Goal: Task Accomplishment & Management: Manage account settings

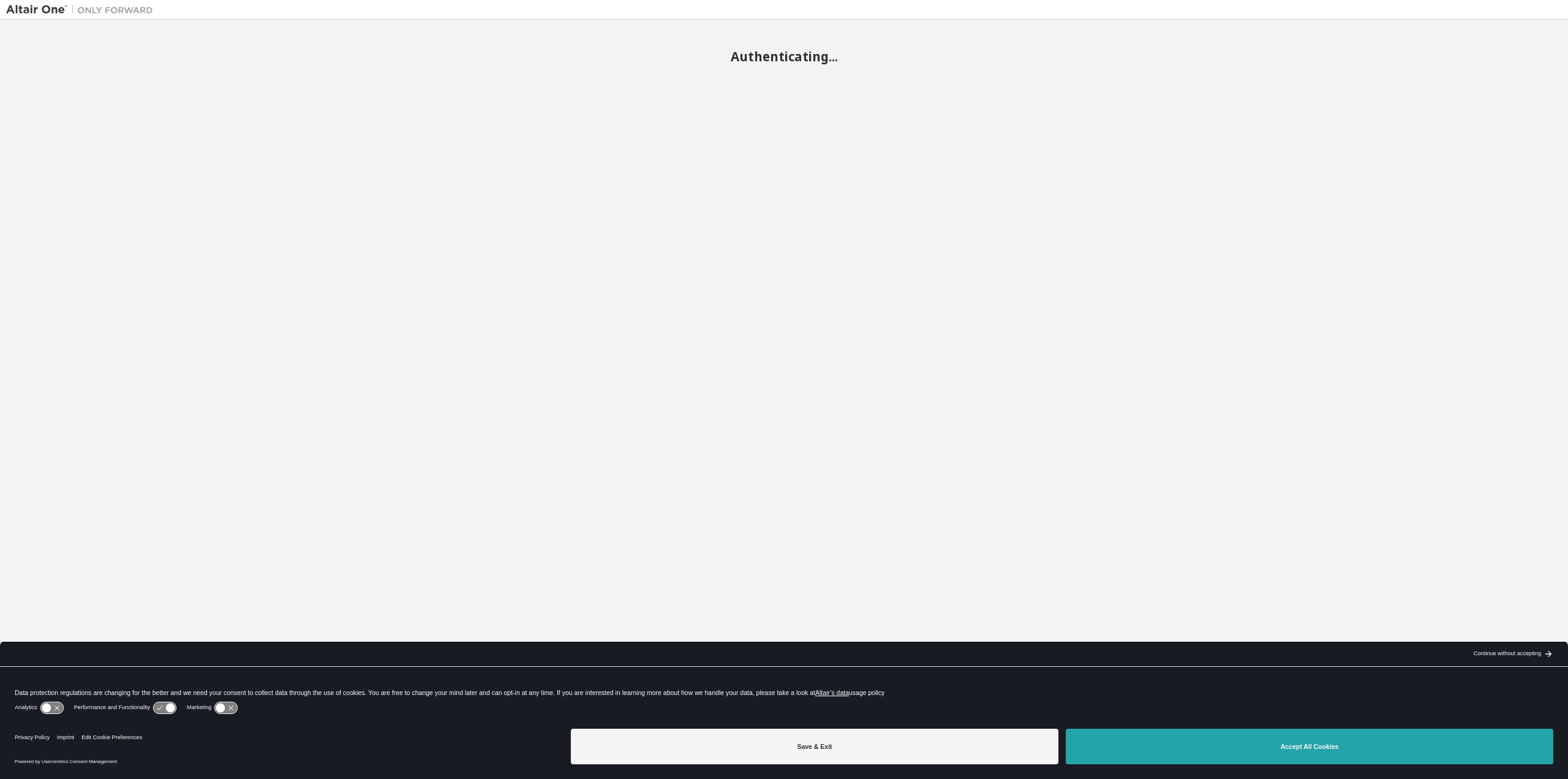
click at [1178, 750] on button "Accept All Cookies" at bounding box center [1309, 745] width 487 height 35
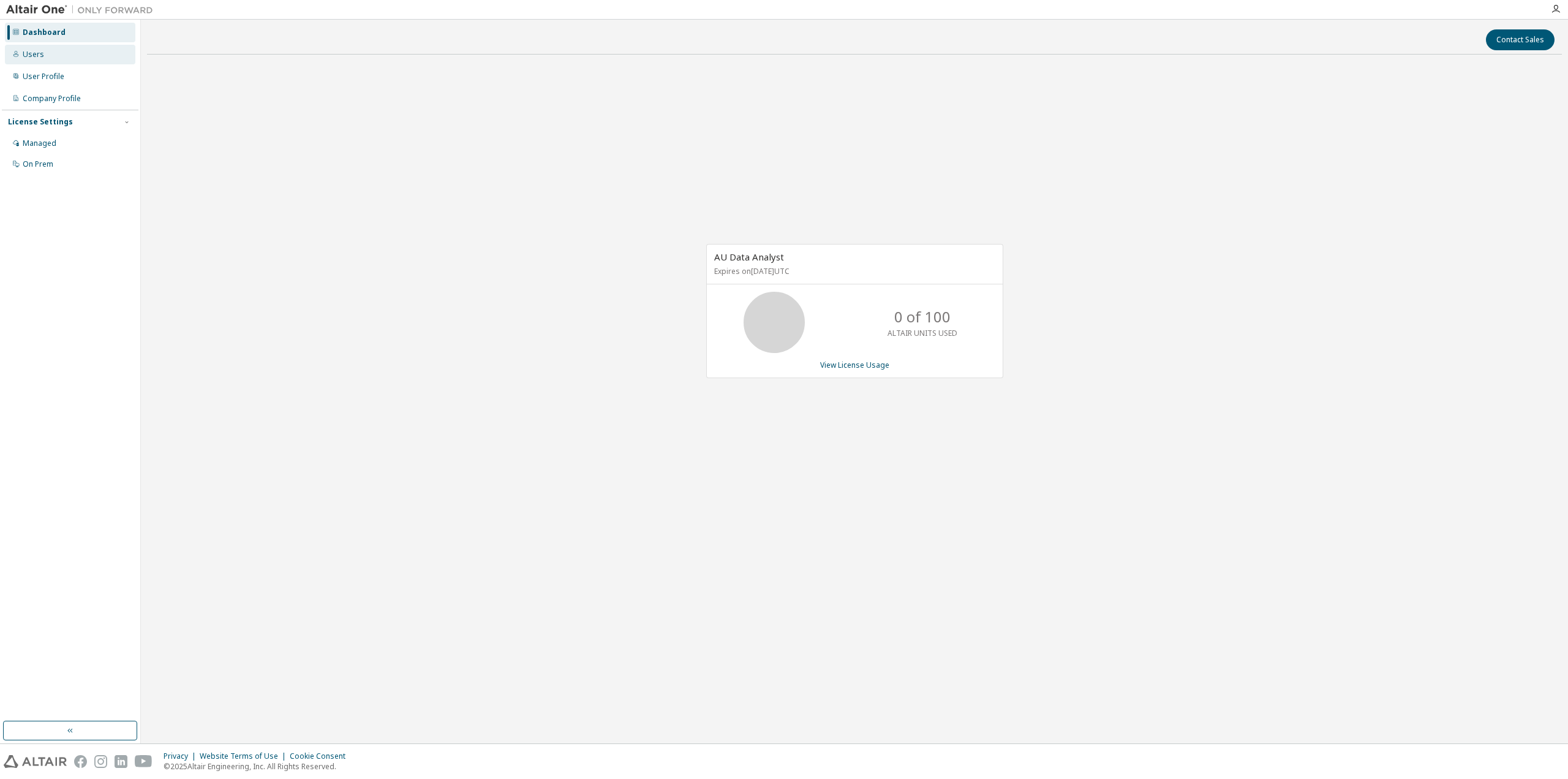
click at [35, 53] on div "Users" at bounding box center [33, 54] width 22 height 9
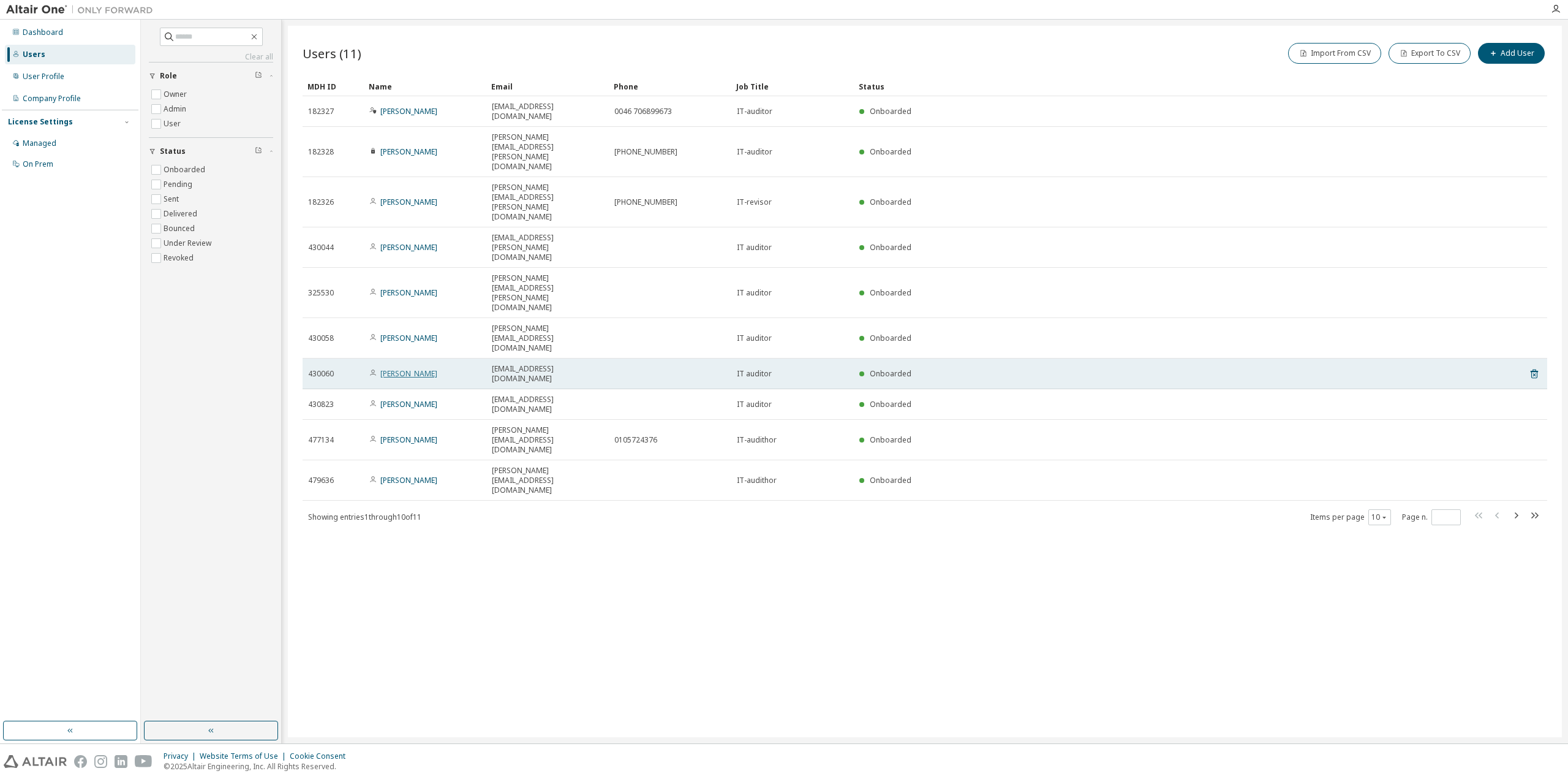
click at [406, 368] on link "Klas Gustafsson" at bounding box center [409, 374] width 57 height 10
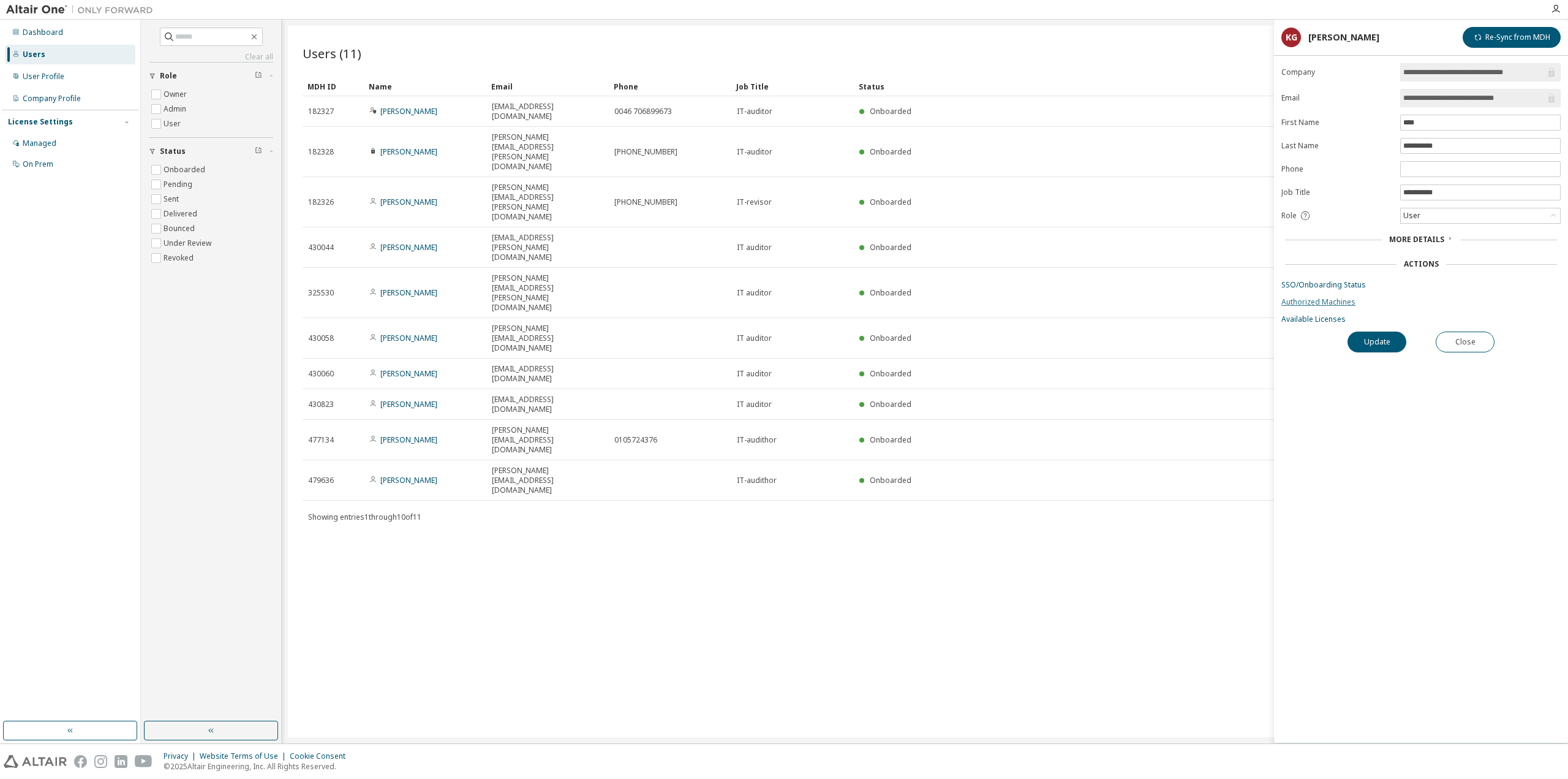
click at [1296, 301] on link "Authorized Machines" at bounding box center [1421, 301] width 279 height 9
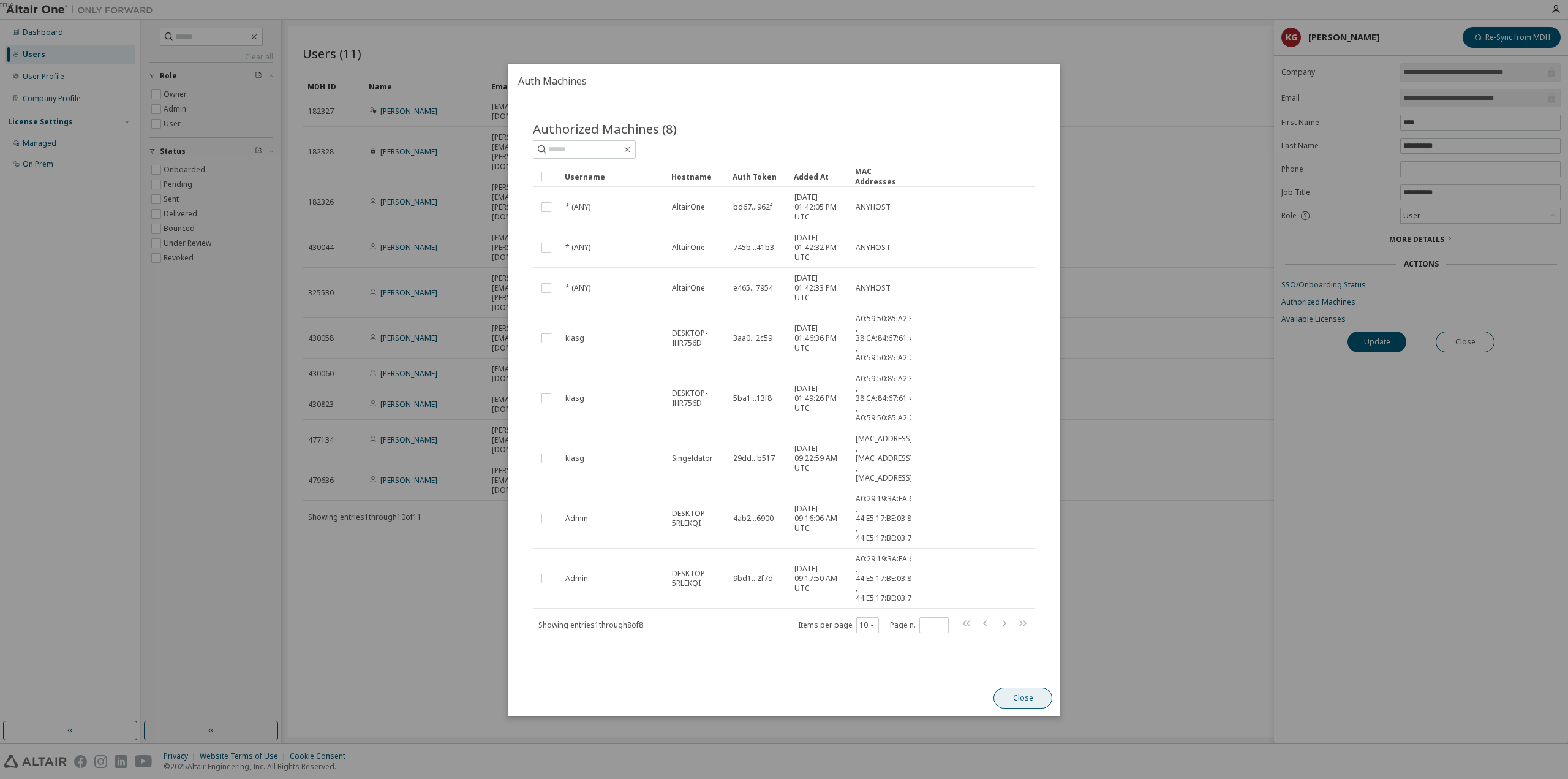
click at [1033, 697] on button "Close" at bounding box center [1023, 698] width 59 height 21
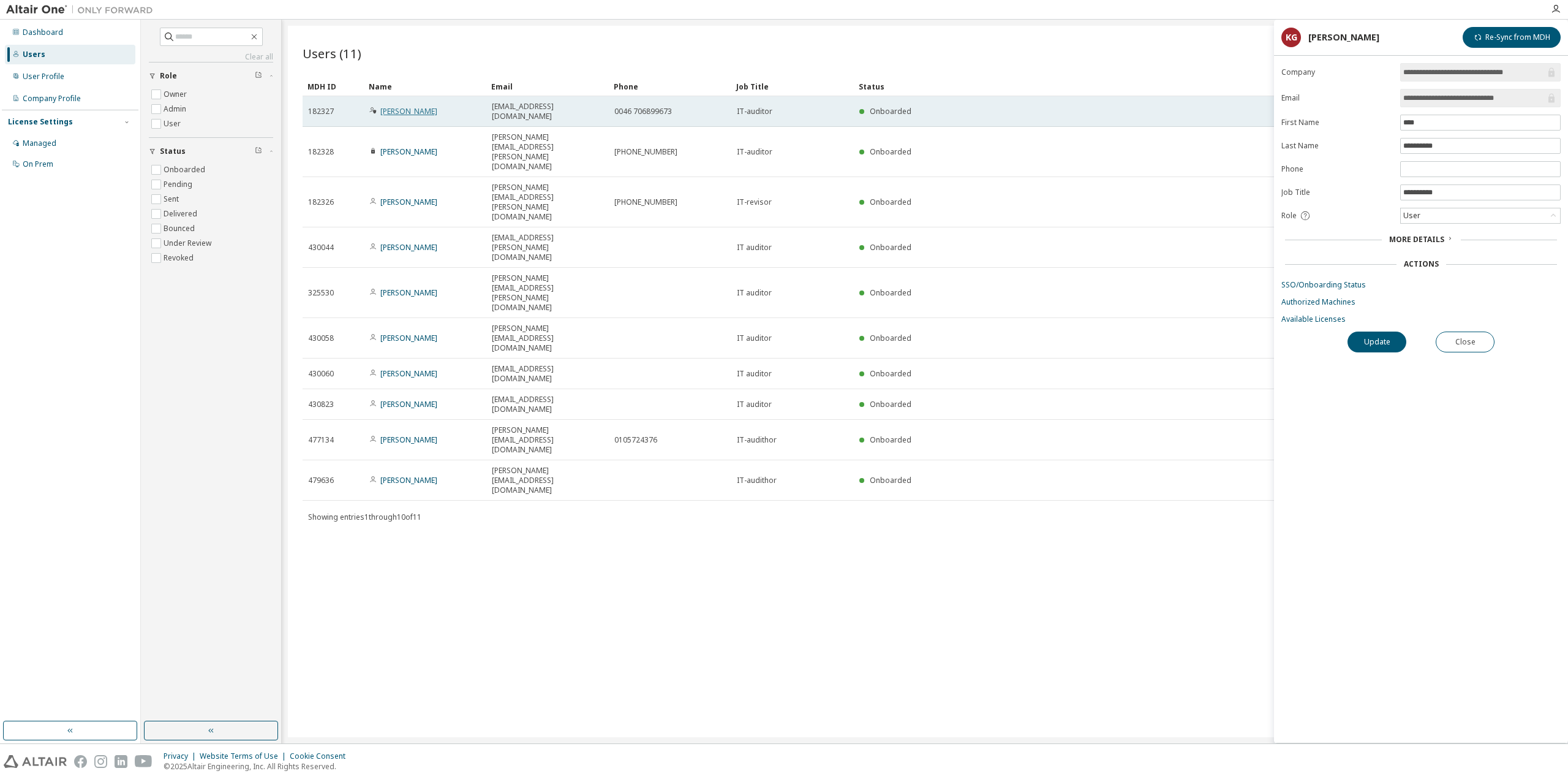
click at [407, 106] on link "Mikael Wirehed" at bounding box center [409, 111] width 57 height 10
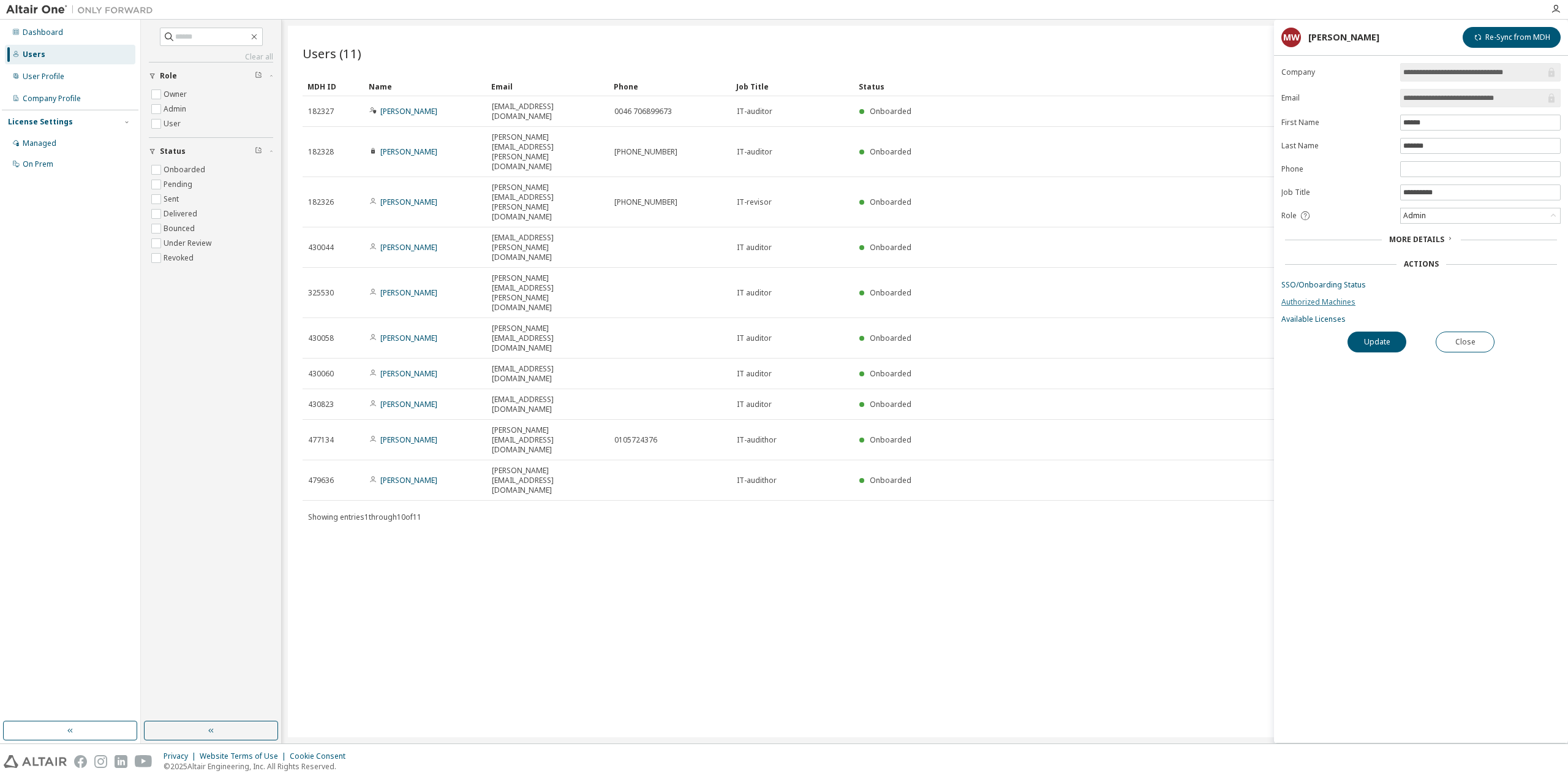
click at [1314, 305] on link "Authorized Machines" at bounding box center [1421, 301] width 279 height 9
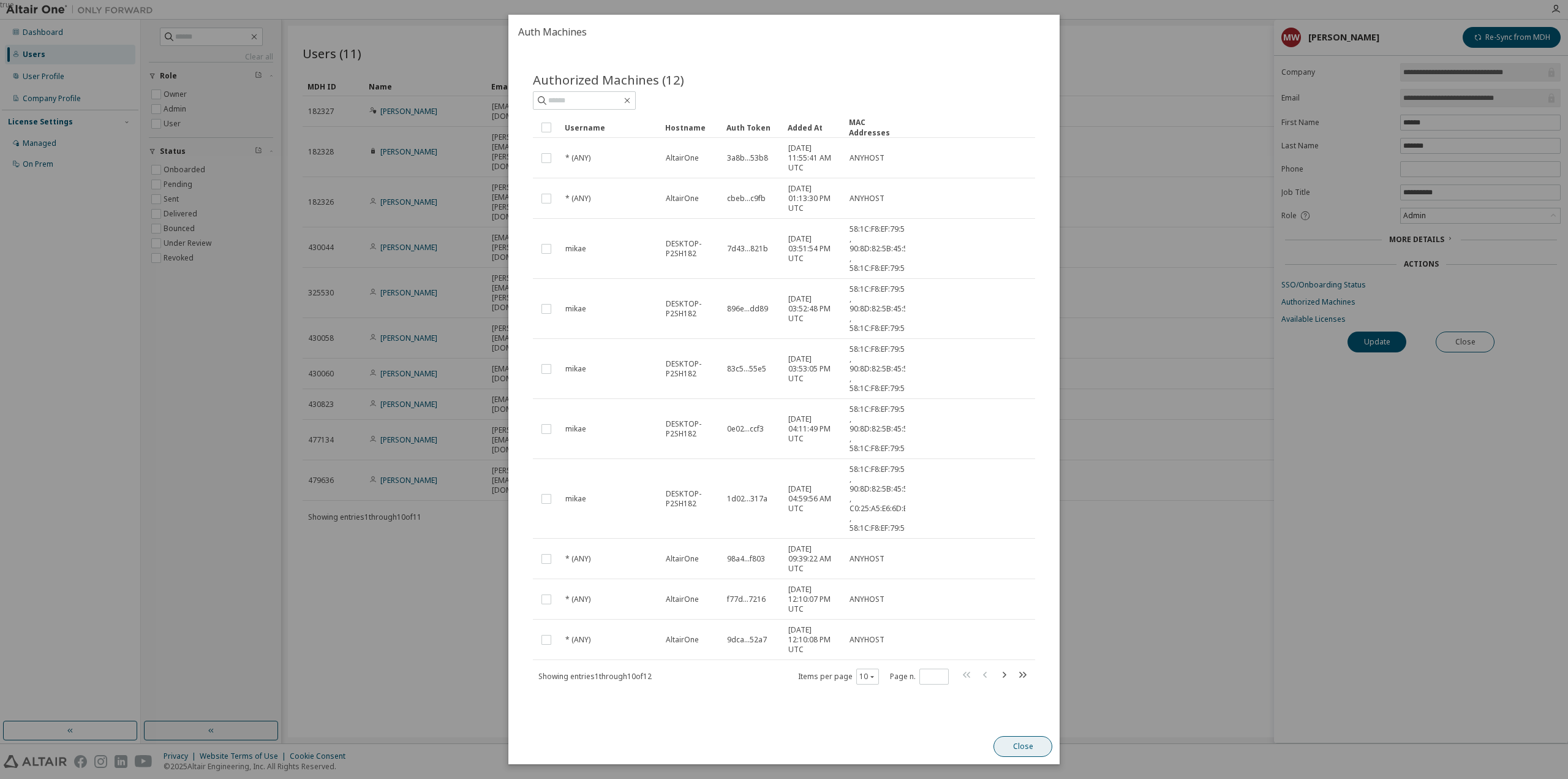
click at [1026, 750] on button "Close" at bounding box center [1023, 746] width 59 height 21
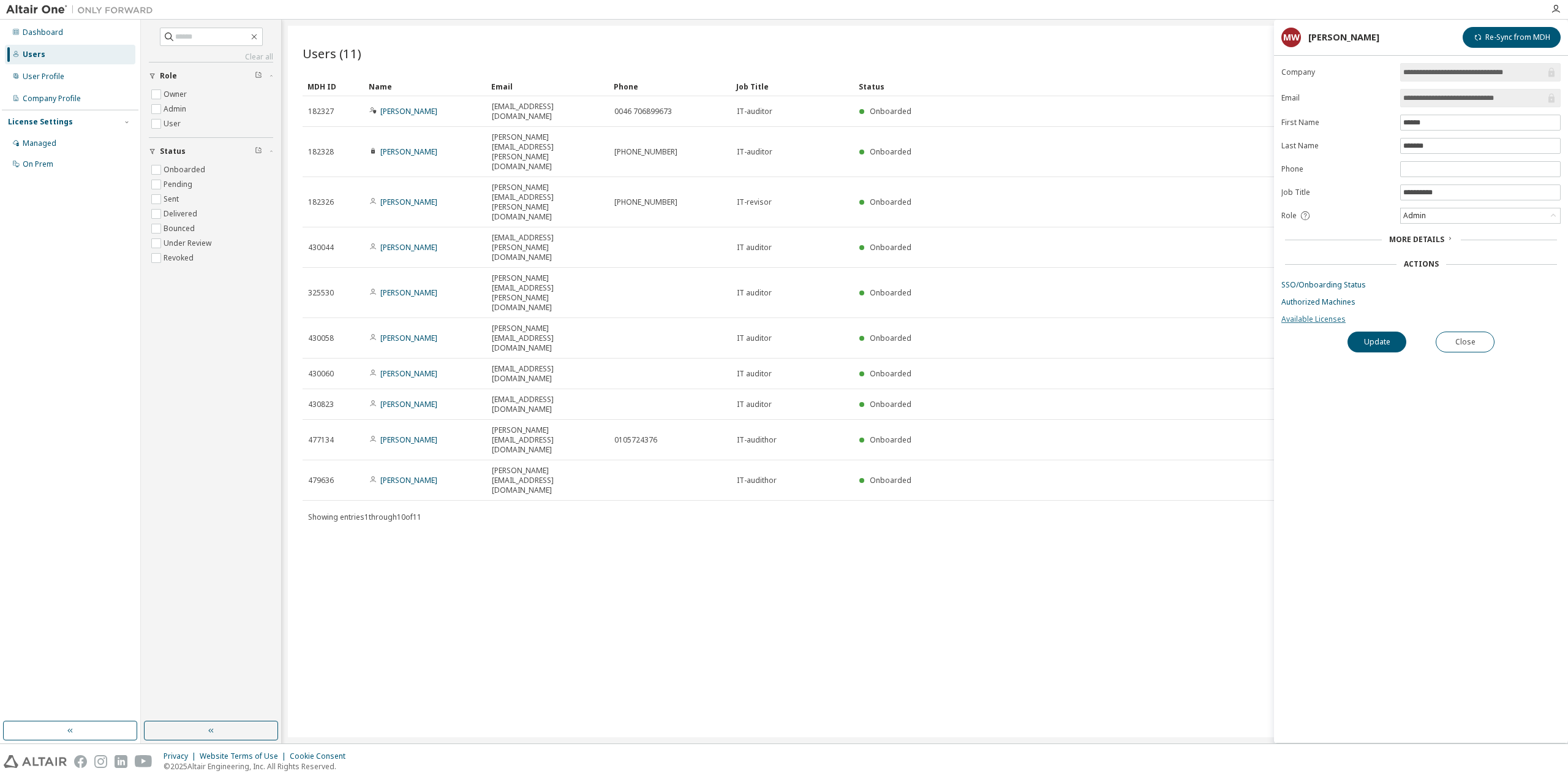
click at [1315, 320] on link "Available Licenses" at bounding box center [1421, 318] width 279 height 9
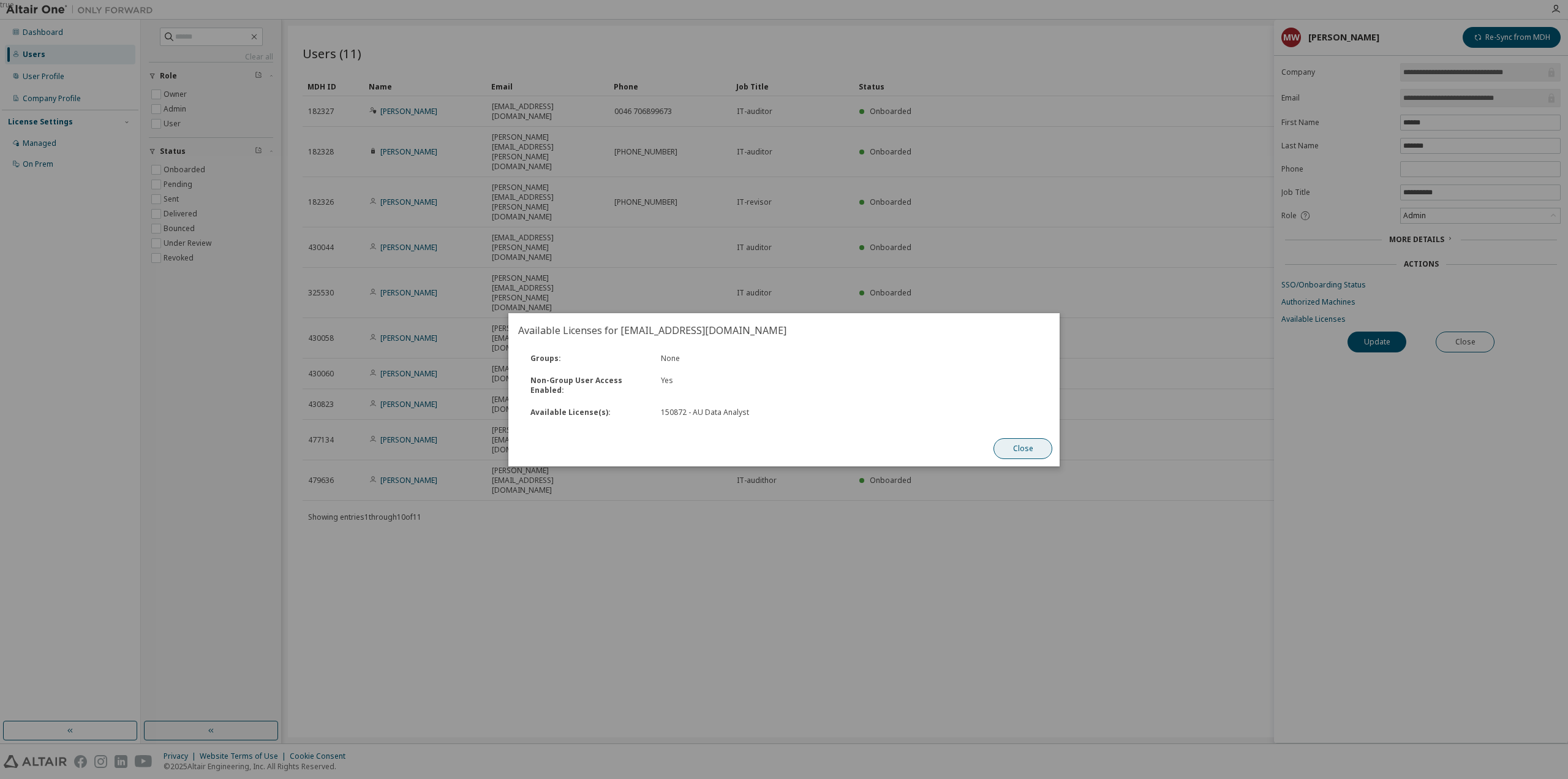
click at [1038, 445] on button "Close" at bounding box center [1023, 449] width 59 height 21
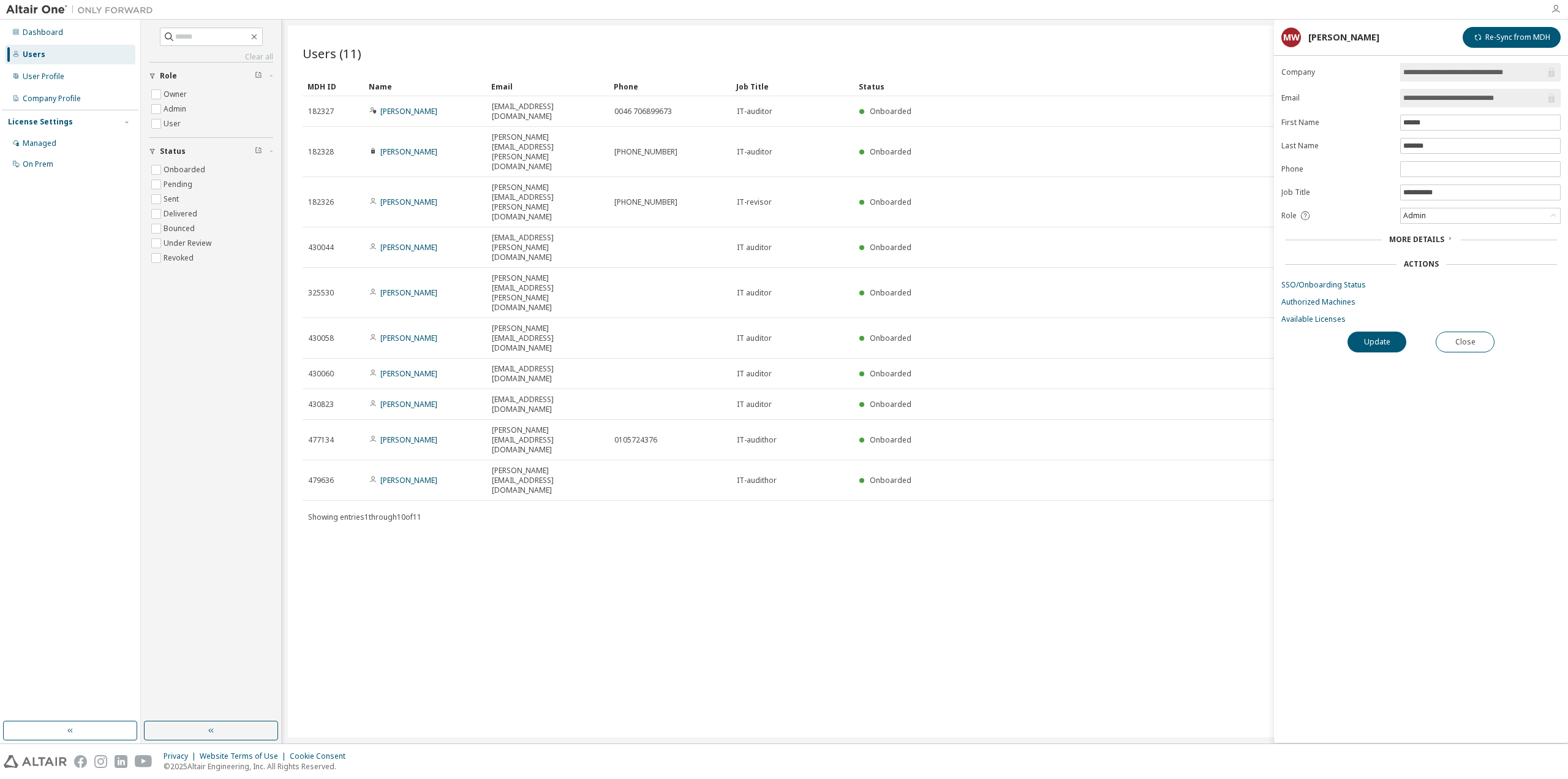
click at [1555, 9] on icon "button" at bounding box center [1555, 9] width 9 height 9
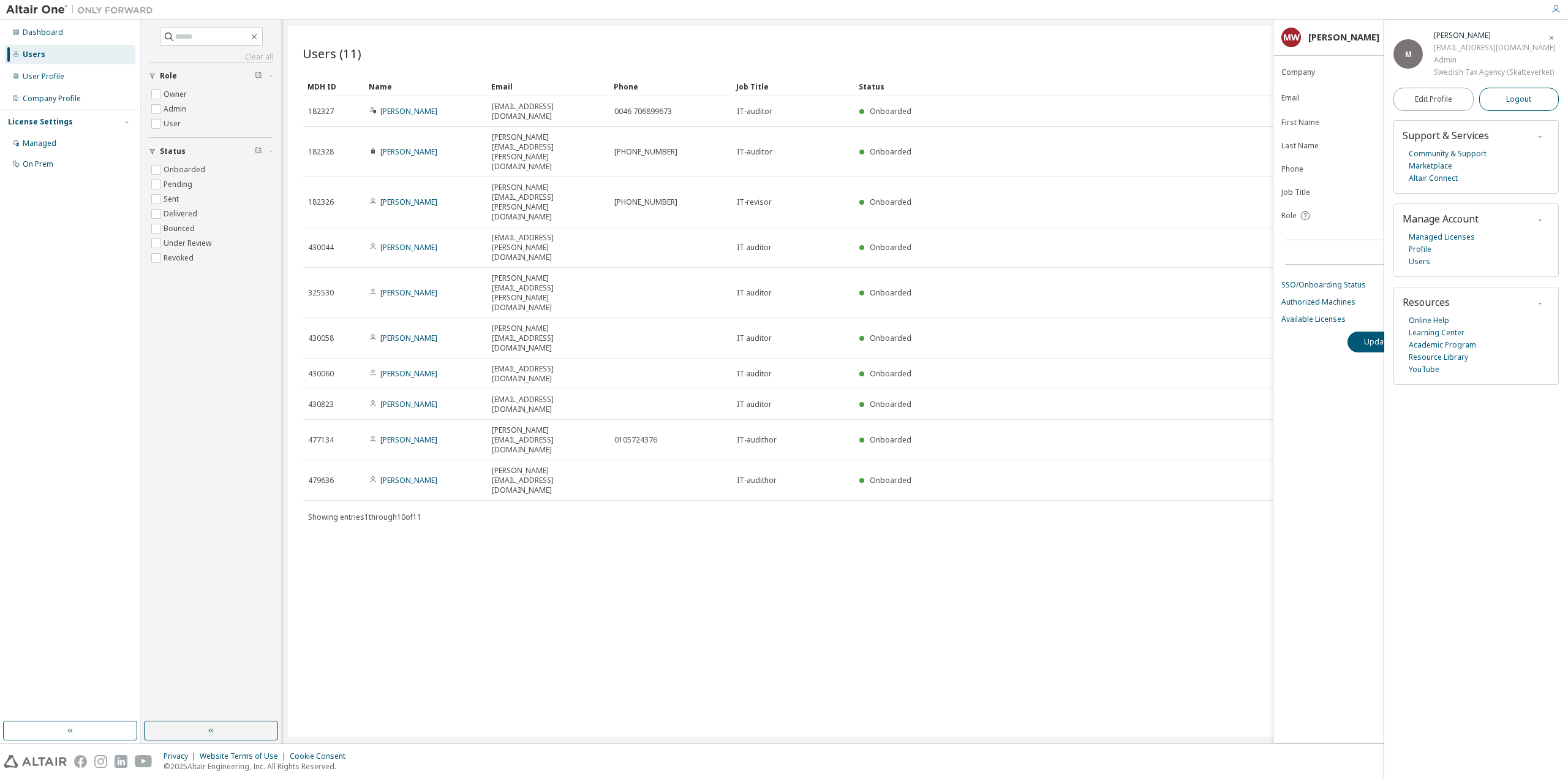
click at [1516, 102] on span "Logout" at bounding box center [1518, 99] width 25 height 12
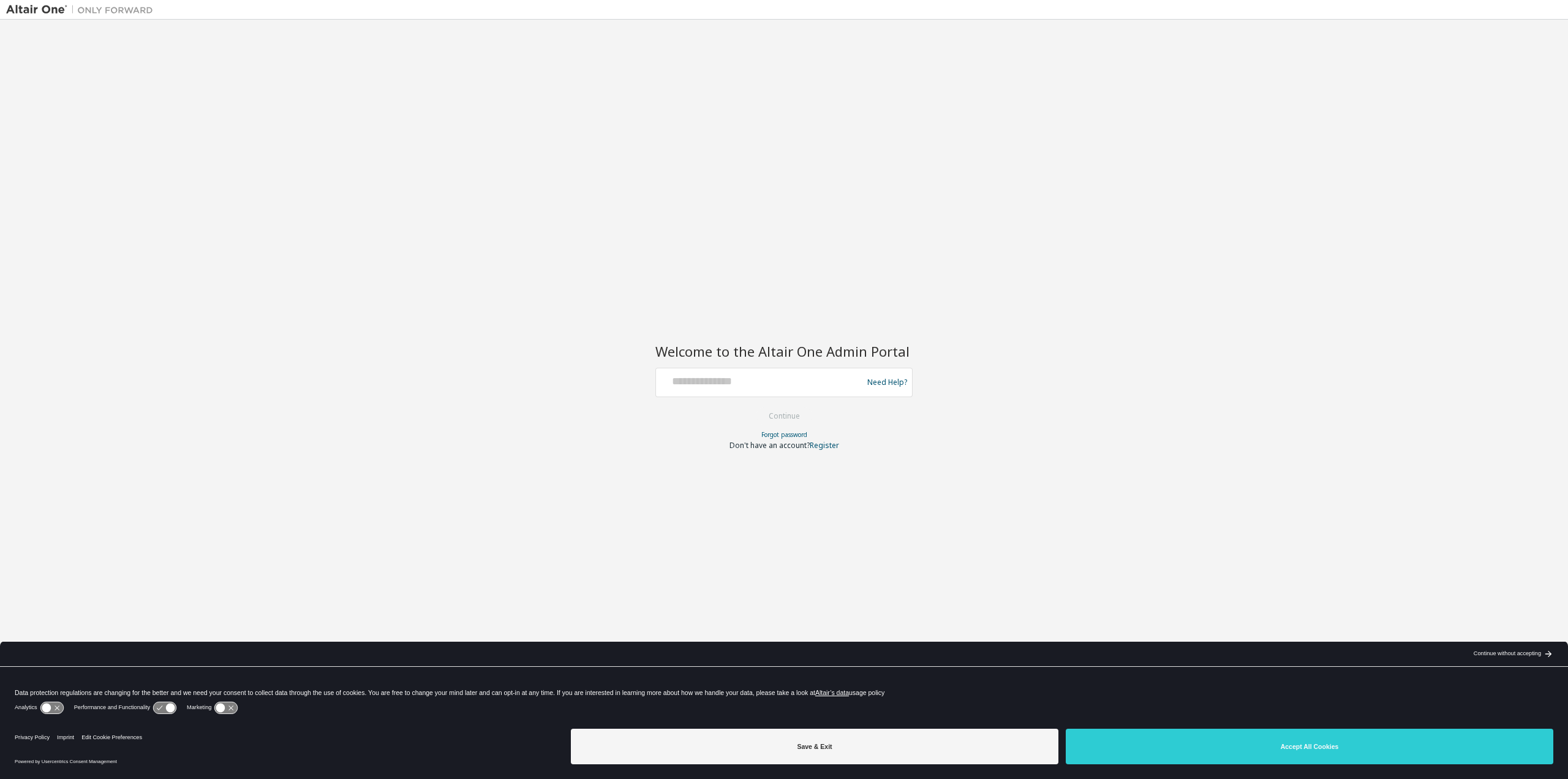
click at [1267, 741] on button "Accept All Cookies" at bounding box center [1309, 745] width 487 height 35
